Goal: Complete application form

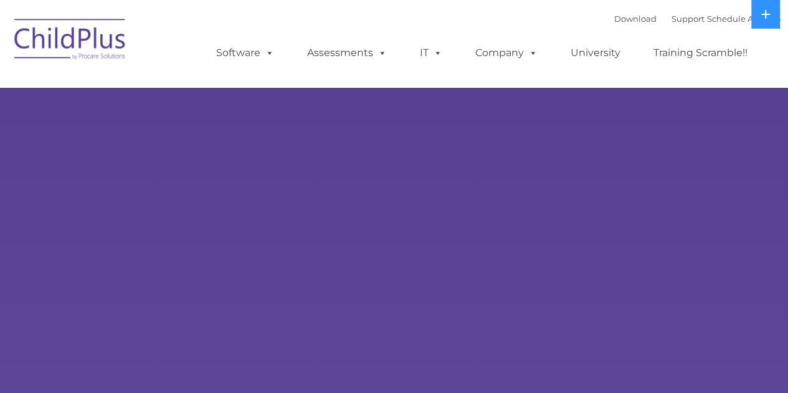
select select "MEDIUM"
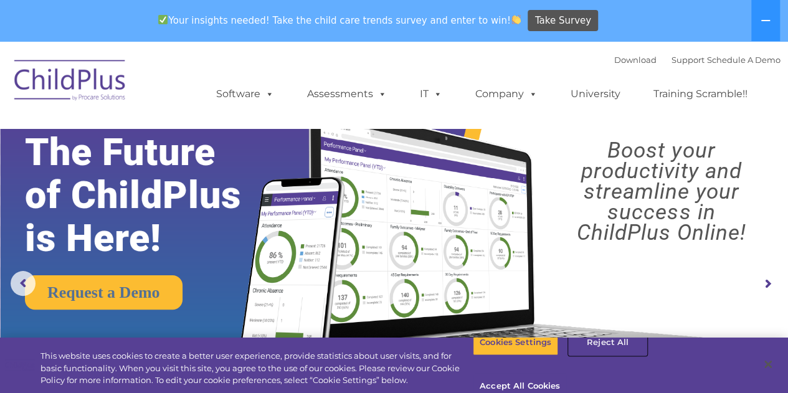
click at [604, 356] on button "Reject All" at bounding box center [608, 342] width 78 height 26
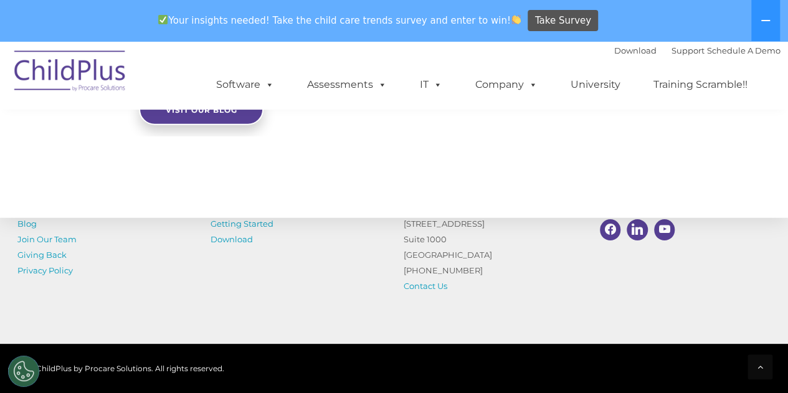
scroll to position [1525, 0]
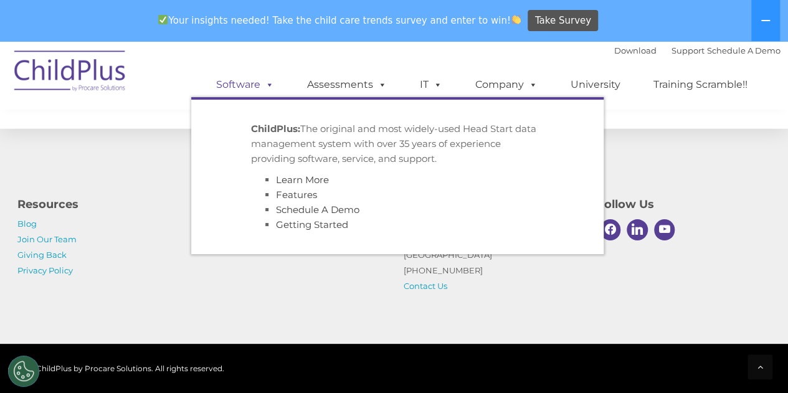
click at [268, 86] on span at bounding box center [267, 84] width 14 height 12
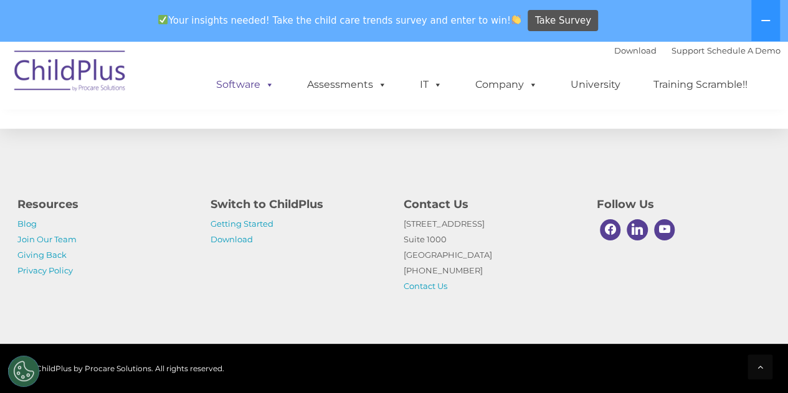
click at [268, 86] on span at bounding box center [267, 84] width 14 height 12
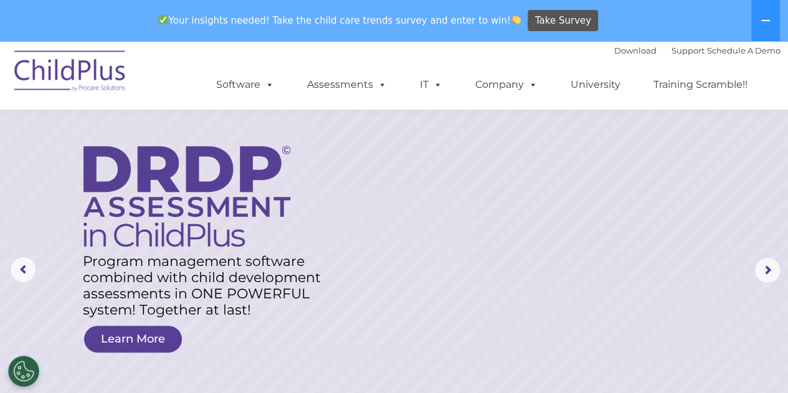
scroll to position [0, 0]
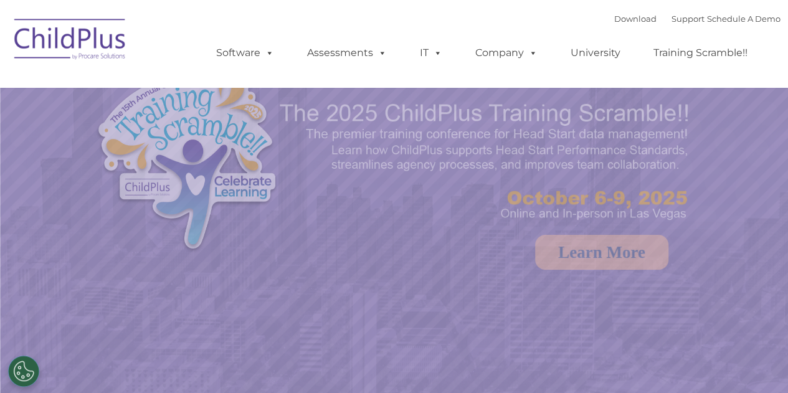
select select "MEDIUM"
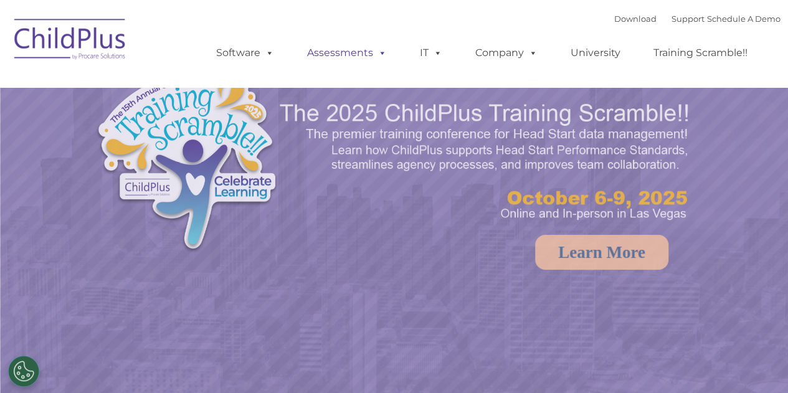
select select "MEDIUM"
